Goal: Check status: Check status

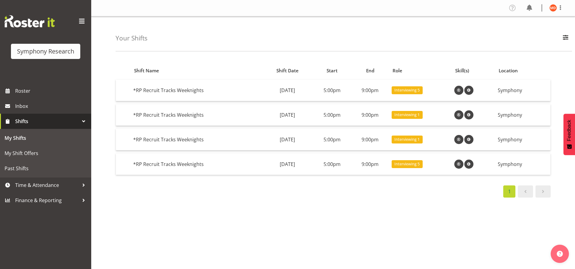
click at [85, 122] on div at bounding box center [83, 121] width 9 height 9
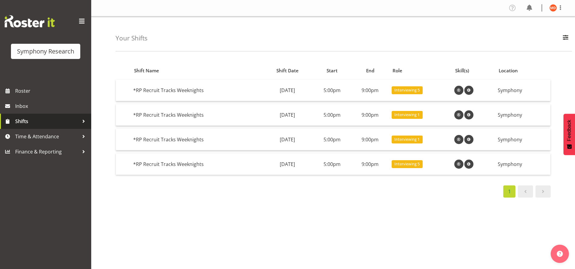
click at [85, 122] on div at bounding box center [83, 121] width 9 height 9
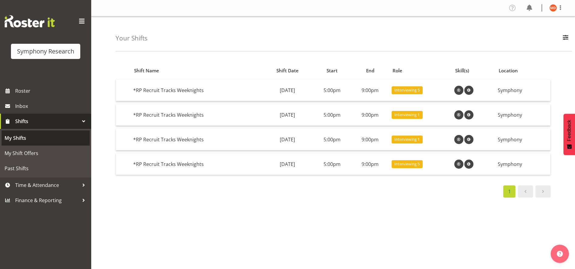
click at [60, 137] on span "My Shifts" at bounding box center [46, 138] width 82 height 9
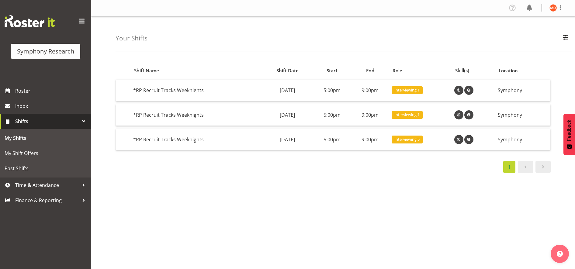
click at [83, 123] on div at bounding box center [83, 121] width 9 height 9
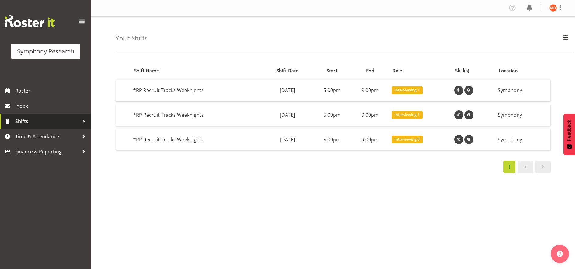
click at [83, 123] on div at bounding box center [83, 121] width 9 height 9
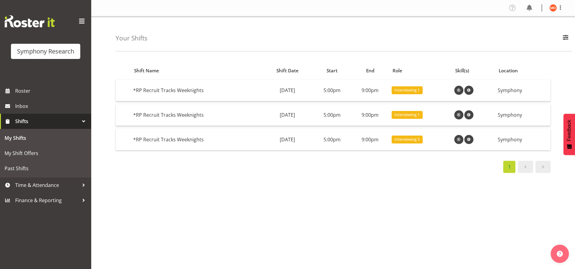
click at [83, 123] on div at bounding box center [83, 121] width 9 height 9
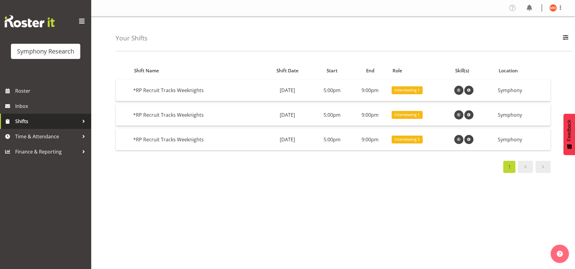
click at [83, 123] on div at bounding box center [83, 121] width 9 height 9
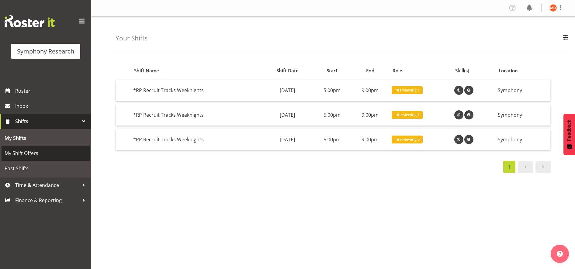
click at [55, 158] on link "My Shift Offers" at bounding box center [46, 153] width 88 height 15
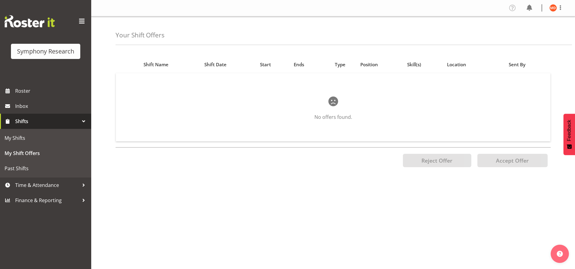
click at [84, 120] on div at bounding box center [83, 121] width 9 height 9
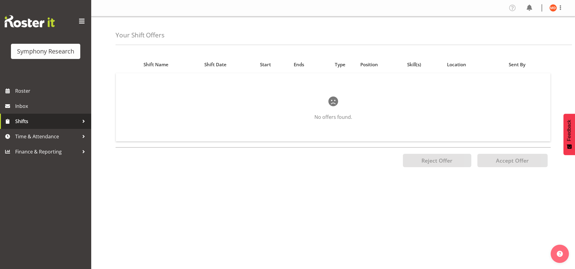
click at [84, 120] on div at bounding box center [83, 121] width 9 height 9
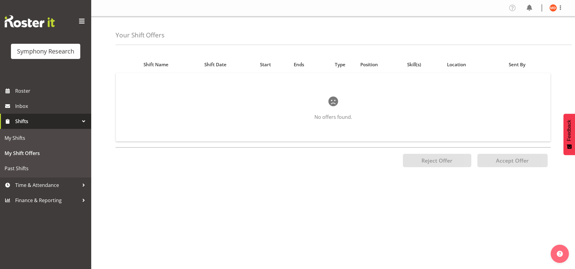
click at [65, 124] on span "Shifts" at bounding box center [47, 121] width 64 height 9
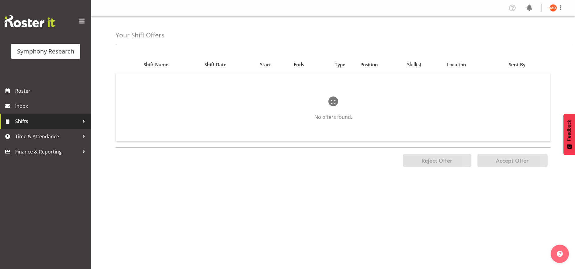
click at [65, 124] on span "Shifts" at bounding box center [47, 121] width 64 height 9
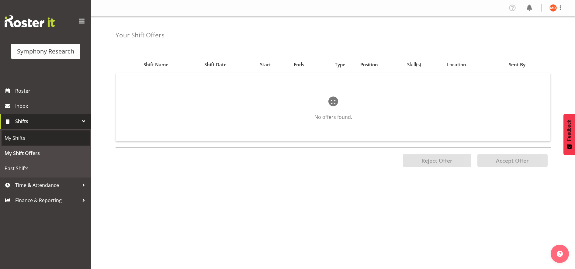
click at [47, 139] on span "My Shifts" at bounding box center [46, 138] width 82 height 9
